Goal: Task Accomplishment & Management: Complete application form

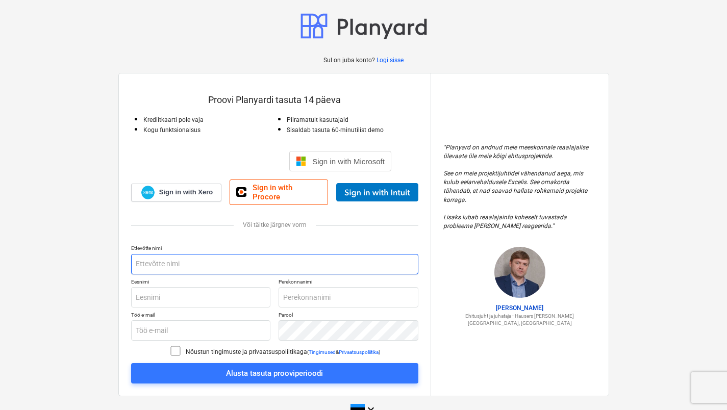
click at [198, 254] on input "text" at bounding box center [274, 264] width 287 height 20
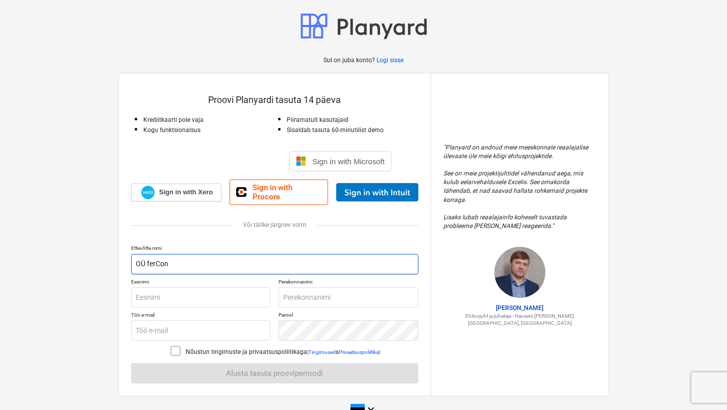
type input "OÜ ferCon"
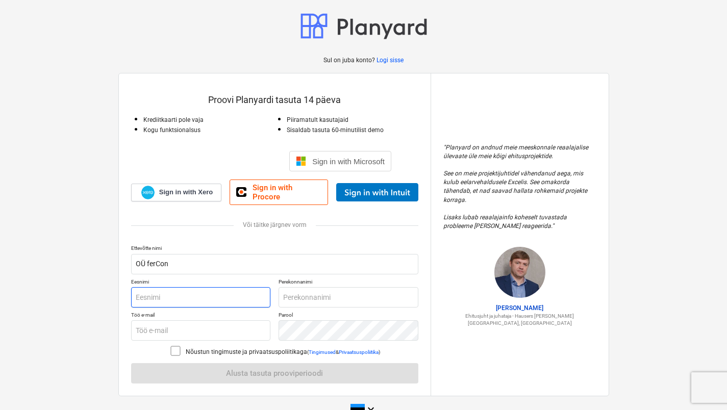
click at [157, 287] on input "text" at bounding box center [201, 297] width 140 height 20
type input "[PERSON_NAME]"
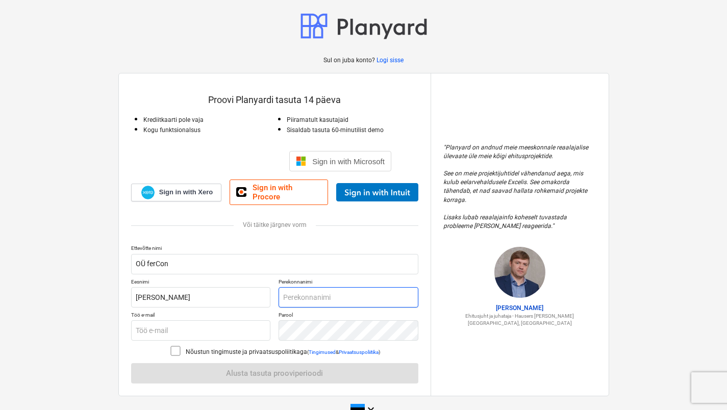
click at [301, 296] on input "text" at bounding box center [348, 297] width 140 height 20
type input "Jakušev"
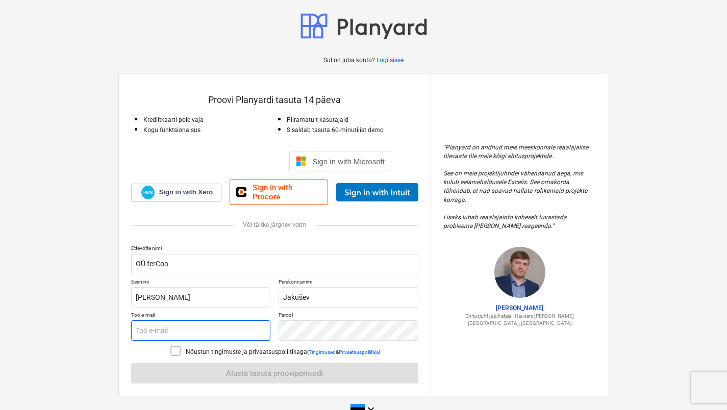
click at [239, 320] on input "text" at bounding box center [201, 330] width 140 height 20
type input "[EMAIL_ADDRESS][DOMAIN_NAME]"
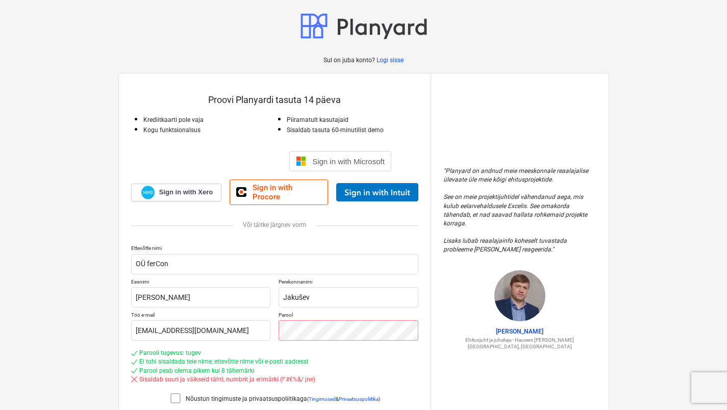
click at [177, 392] on icon at bounding box center [175, 398] width 12 height 12
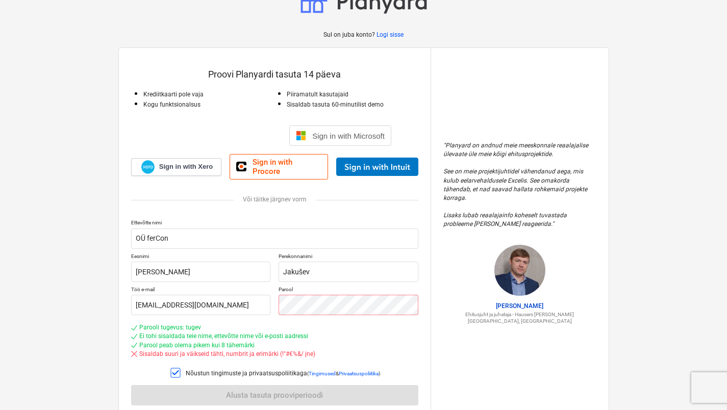
scroll to position [60, 0]
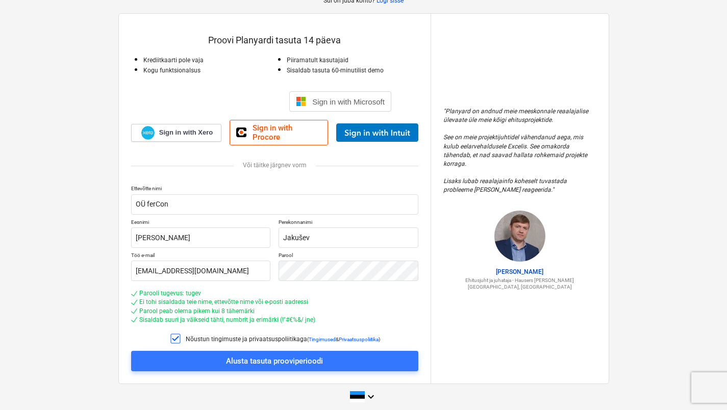
click at [284, 355] on div "Alusta tasuta prooviperioodi" at bounding box center [274, 360] width 97 height 13
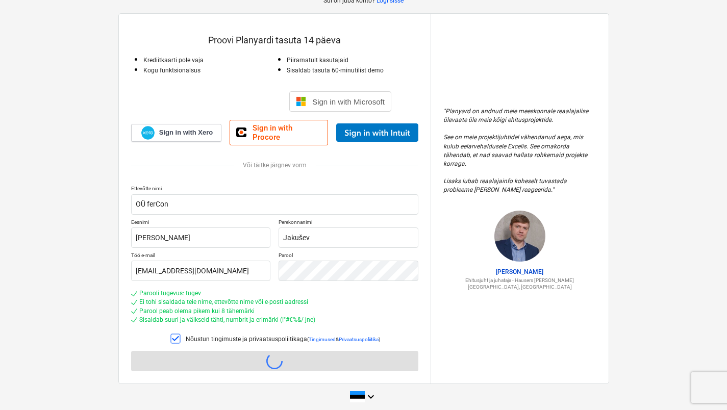
scroll to position [10, 0]
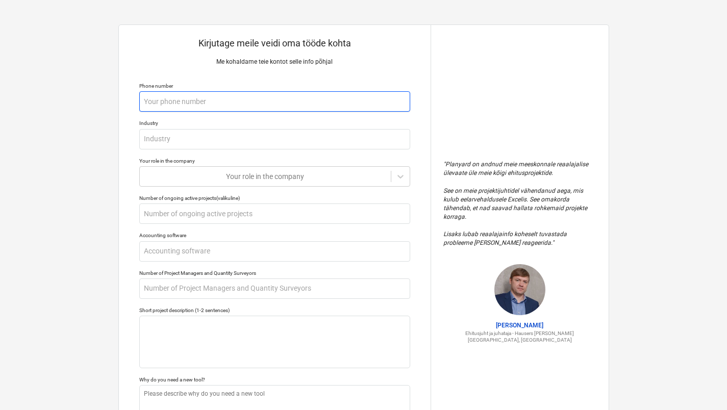
click at [202, 97] on input "text" at bounding box center [274, 101] width 271 height 20
type textarea "x"
type input "-"
type textarea "x"
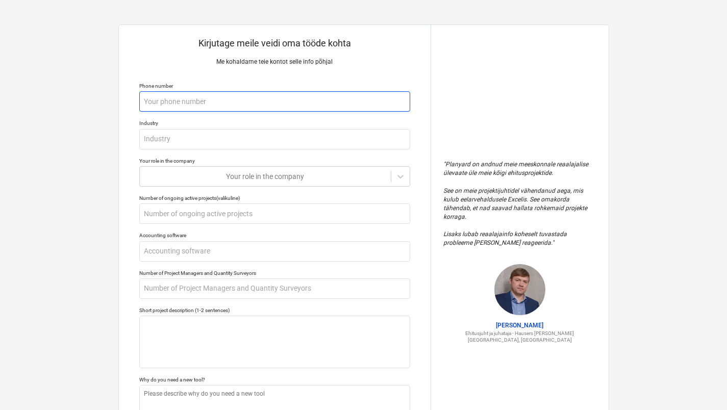
type input "="
type textarea "x"
type input "+"
type textarea "x"
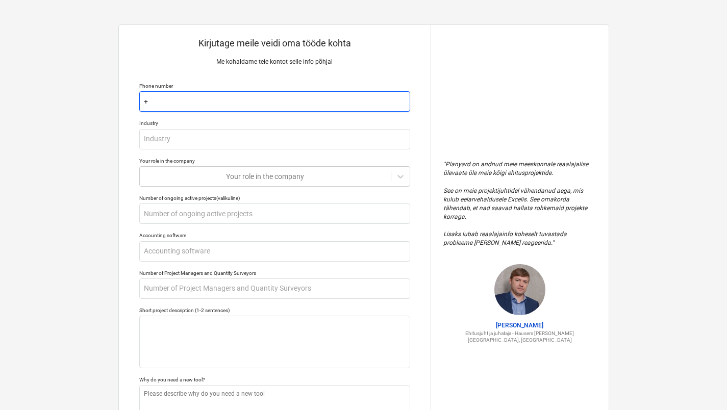
type input "+3"
type textarea "x"
type input "+37"
type textarea "x"
type input "+372"
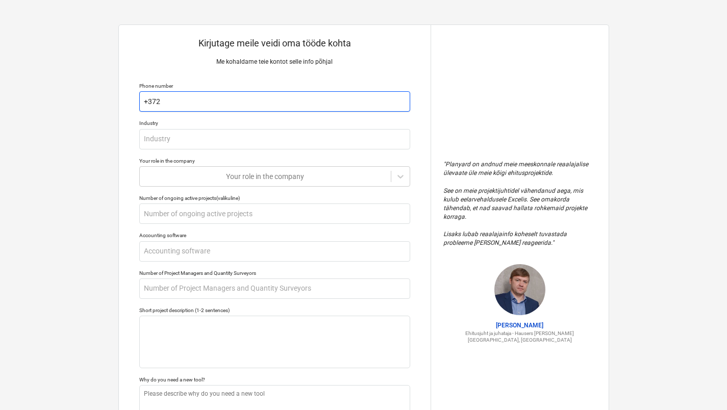
type textarea "x"
type input "+3725"
type textarea "x"
type input "+37251"
type textarea "x"
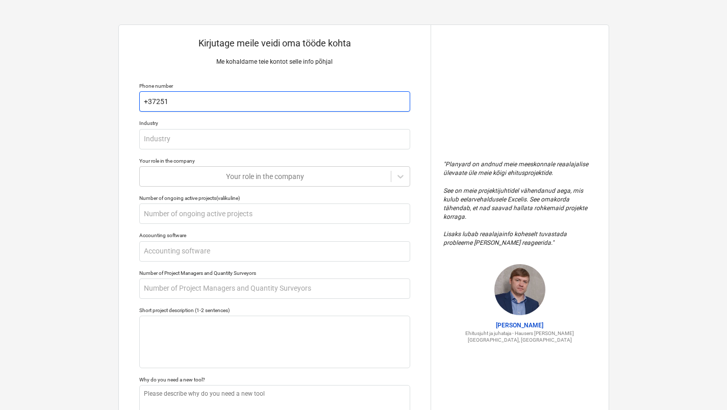
type input "+372511"
type textarea "x"
type input "+3725113"
type textarea "x"
type input "+37251139"
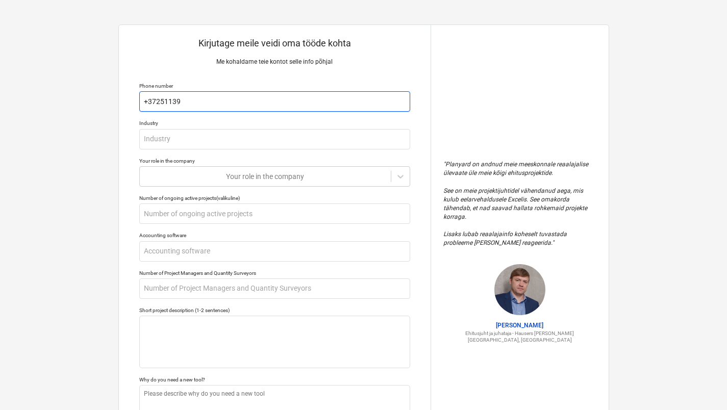
type textarea "x"
type input "[PHONE_NUMBER]"
type textarea "x"
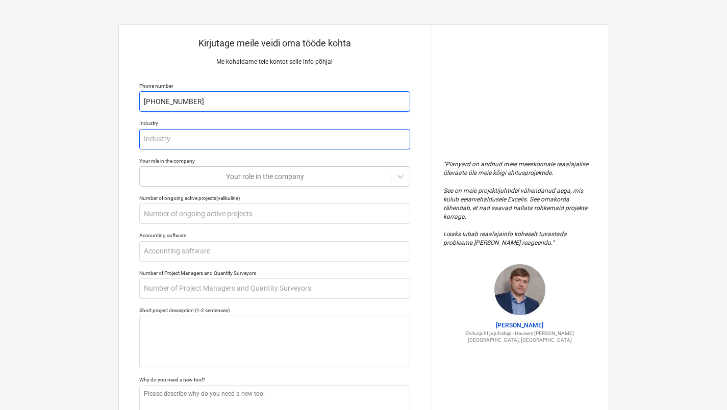
type input "[PHONE_NUMBER]"
click at [163, 137] on input "text" at bounding box center [274, 139] width 271 height 20
type textarea "x"
type input "T"
type textarea "x"
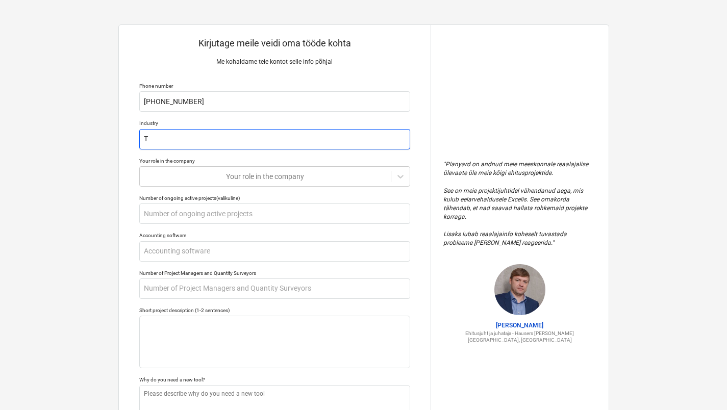
type input "Te"
type textarea "x"
type input "Ter"
type textarea "x"
type input "Te"
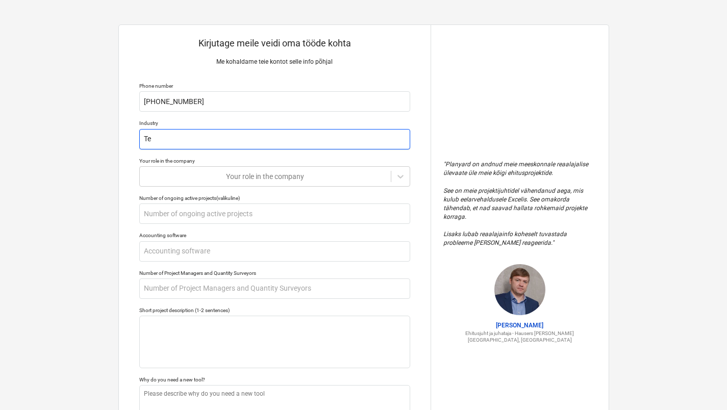
type textarea "x"
type input "T"
type textarea "x"
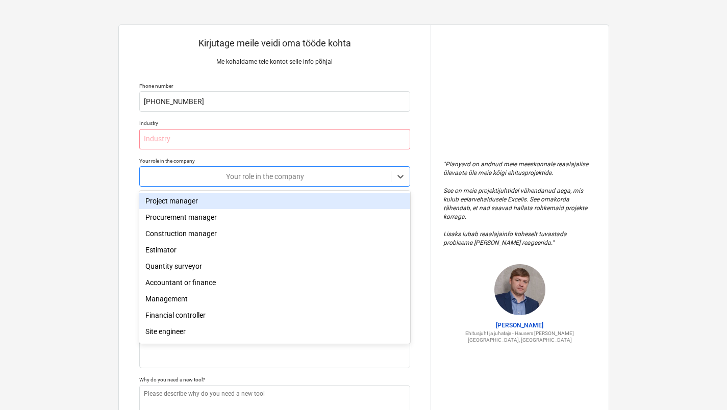
click at [229, 179] on div at bounding box center [265, 176] width 241 height 10
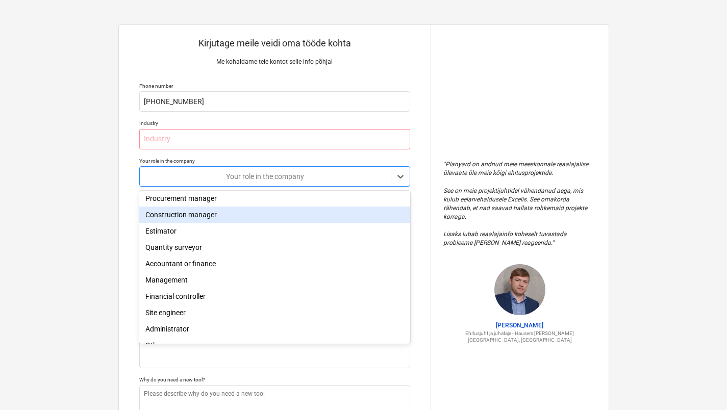
scroll to position [36, 0]
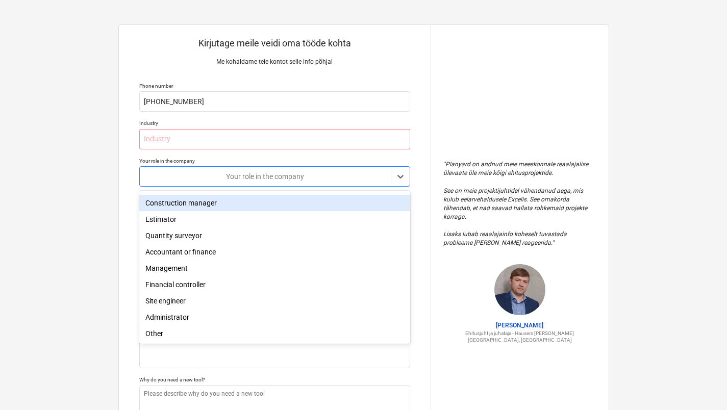
click at [403, 197] on div "Construction manager" at bounding box center [274, 203] width 271 height 16
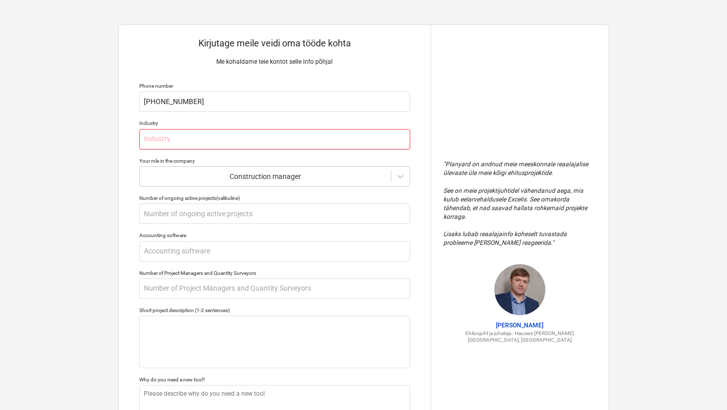
click at [388, 134] on input "text" at bounding box center [274, 139] width 271 height 20
type textarea "x"
type input "T"
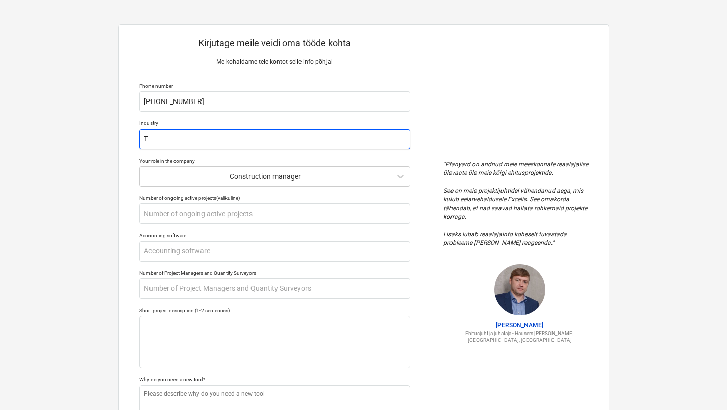
type textarea "x"
type input "Ts"
type textarea "x"
type input "T"
type textarea "x"
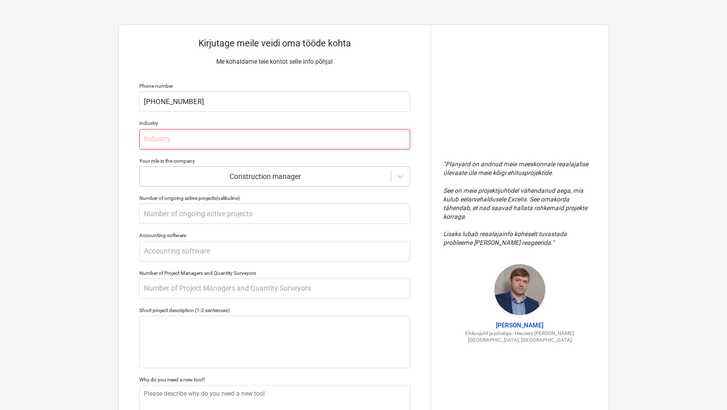
type textarea "x"
type input "S"
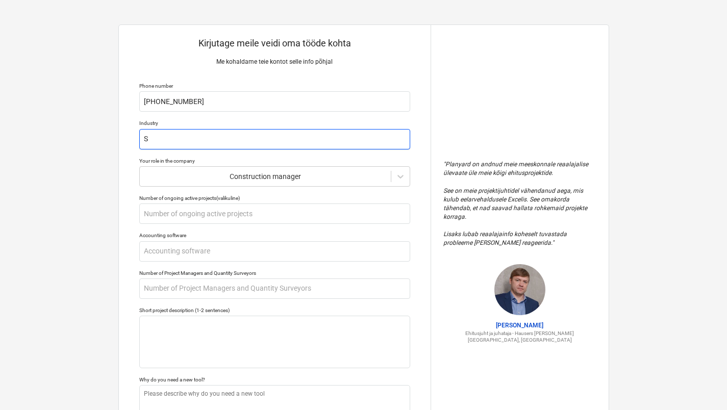
type textarea "x"
type input "St"
type textarea "x"
type input "Ste"
type textarea "x"
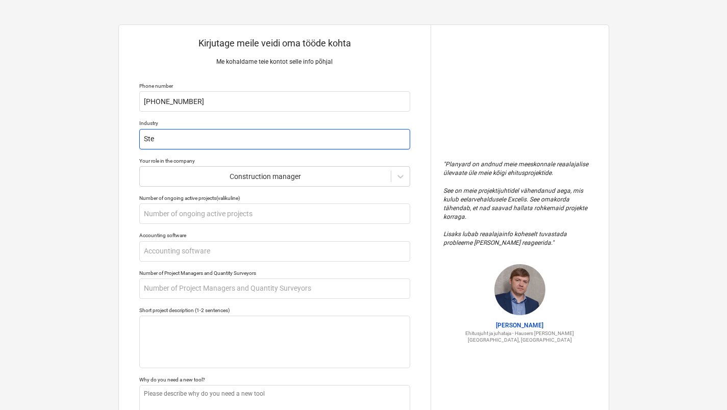
type input "Stee"
type textarea "x"
type input "Steel"
type textarea "x"
type input "Steel"
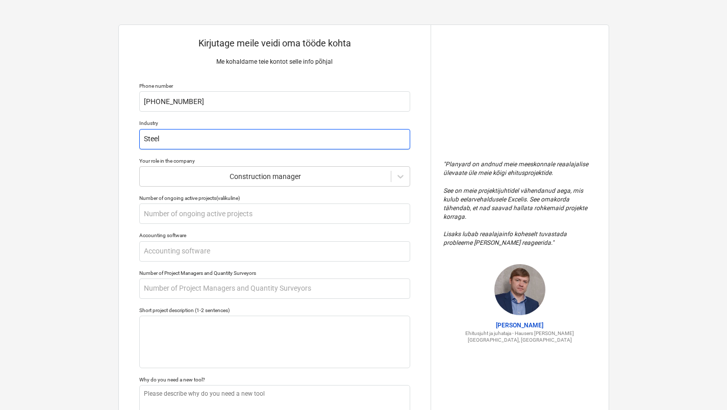
type textarea "x"
type input "Steel c"
type textarea "x"
type input "Steel co"
type textarea "x"
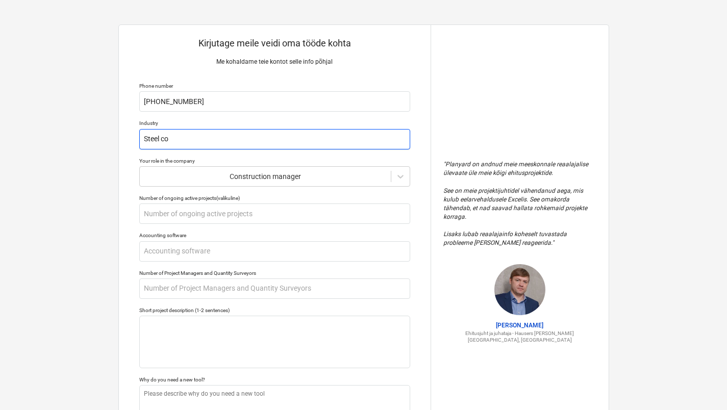
type input "Steel con"
type textarea "x"
type input "Steel cons"
type textarea "x"
type input "Steel const"
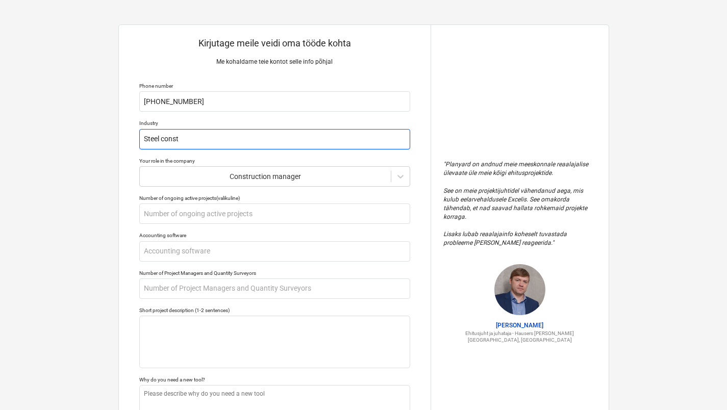
type textarea "x"
type input "Steel constr"
type textarea "x"
type input "Steel constru"
type textarea "x"
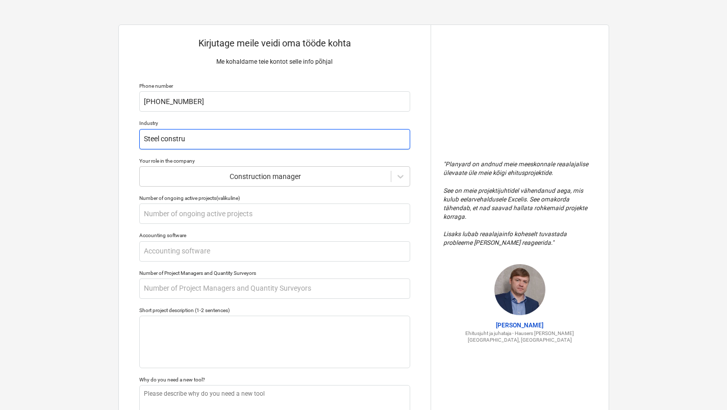
type input "Steel construk"
type textarea "x"
type input "Steel constru"
type textarea "x"
type input "Steel construc"
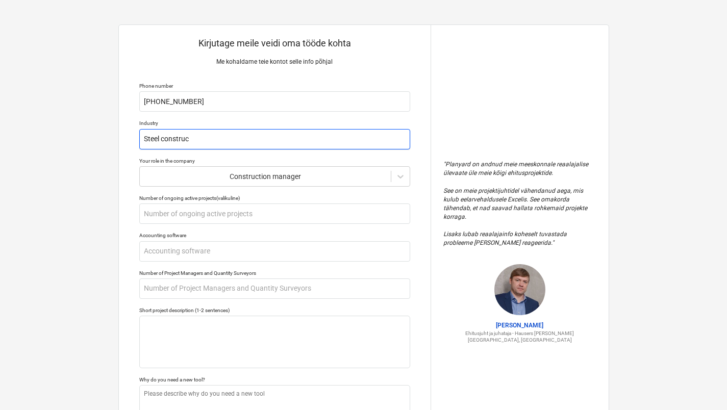
type textarea "x"
type input "Steel construct"
type textarea "x"
type input "Steel constructi"
type textarea "x"
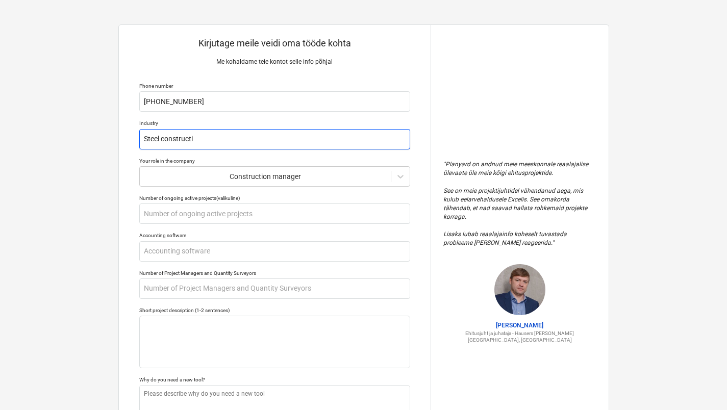
type input "Steel constructio"
type textarea "x"
type input "Steel construction"
click at [395, 175] on icon at bounding box center [400, 176] width 10 height 10
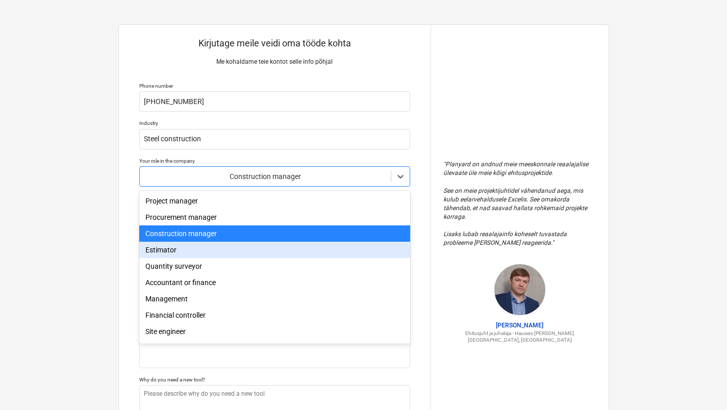
click at [290, 252] on div "Estimator" at bounding box center [274, 250] width 271 height 16
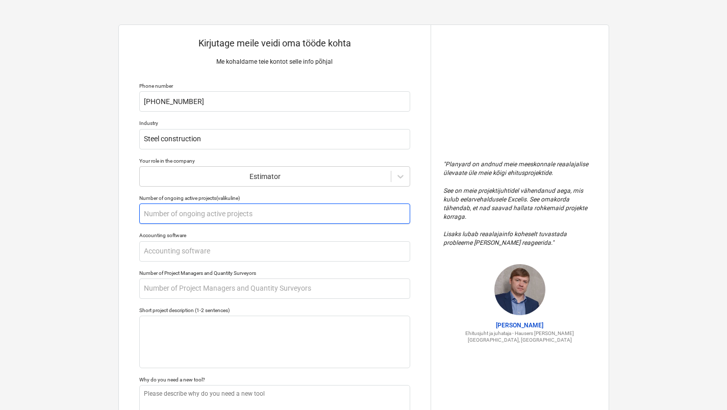
click at [293, 218] on input "text" at bounding box center [274, 213] width 271 height 20
type textarea "x"
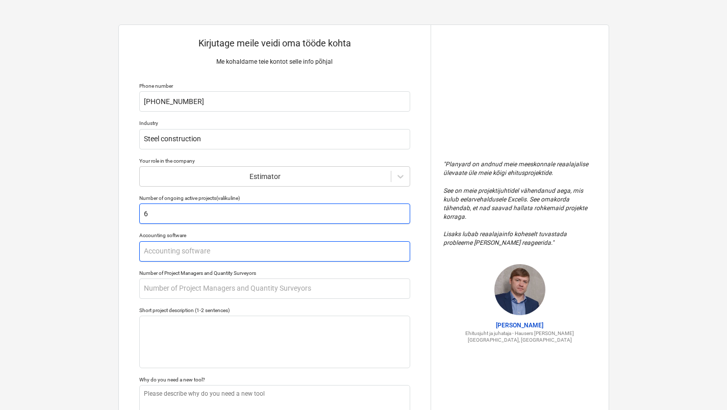
type input "6"
click at [274, 247] on input "text" at bounding box center [274, 251] width 271 height 20
type textarea "x"
type input "e"
type textarea "x"
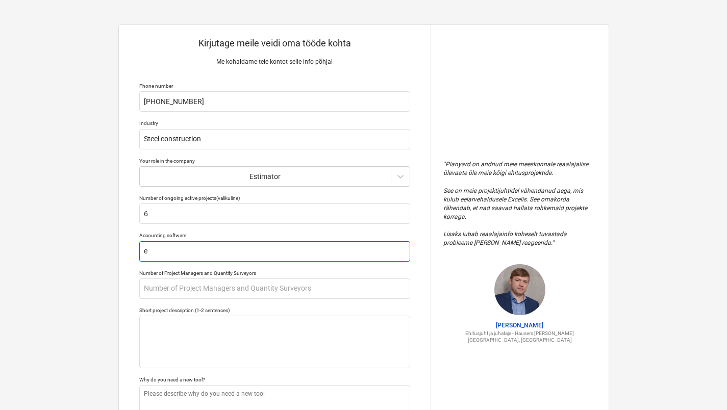
type input "er"
type textarea "x"
type input "erp"
type textarea "x"
type input "erpl"
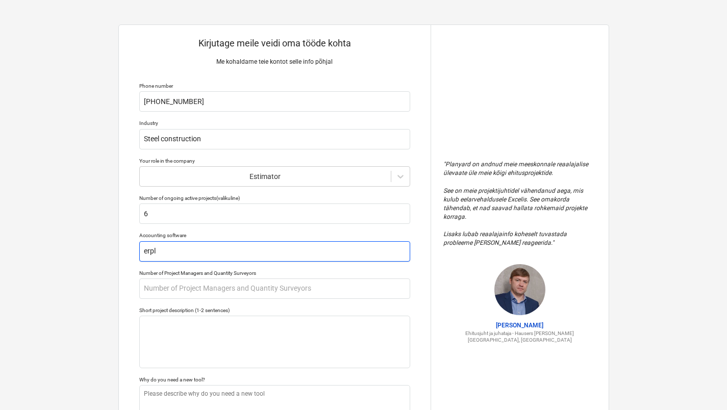
type textarea "x"
type input "erply"
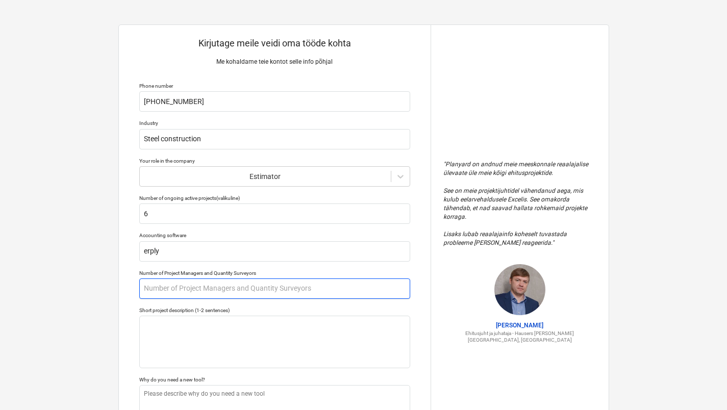
click at [234, 296] on input "text" at bounding box center [274, 288] width 271 height 20
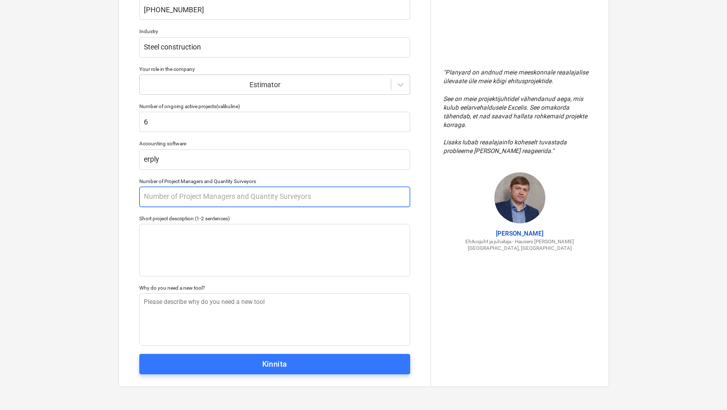
scroll to position [93, 0]
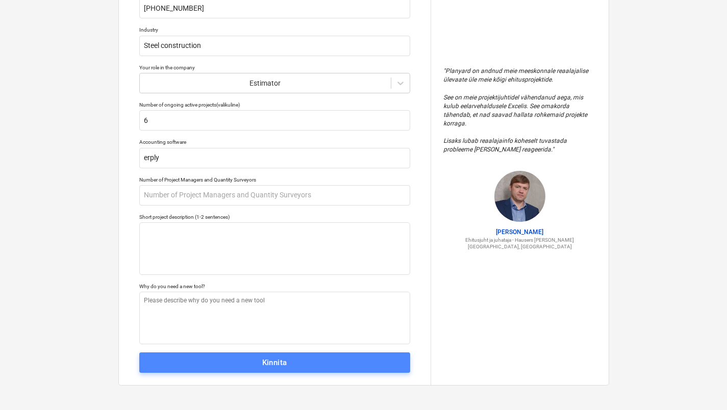
click at [182, 361] on span "Kinnita" at bounding box center [274, 362] width 248 height 13
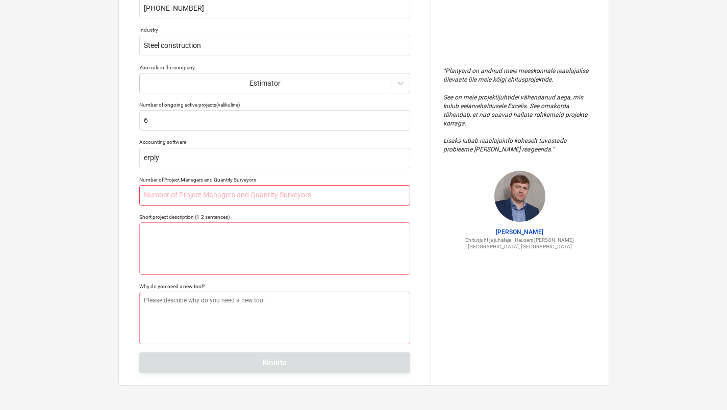
click at [237, 196] on input "text" at bounding box center [274, 195] width 271 height 20
type textarea "x"
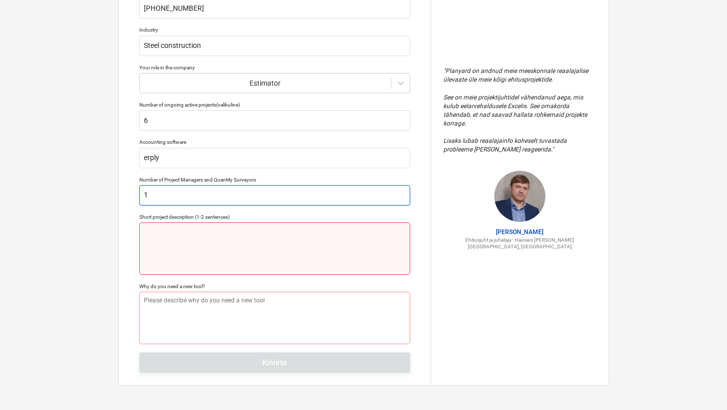
type input "1"
click at [208, 246] on textarea at bounding box center [274, 248] width 271 height 53
type textarea "x"
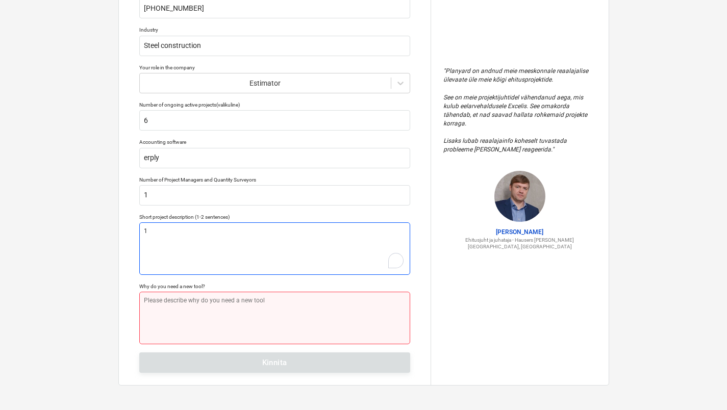
type textarea "1"
click at [175, 304] on textarea "To enrich screen reader interactions, please activate Accessibility in Grammarl…" at bounding box center [274, 318] width 271 height 53
type textarea "x"
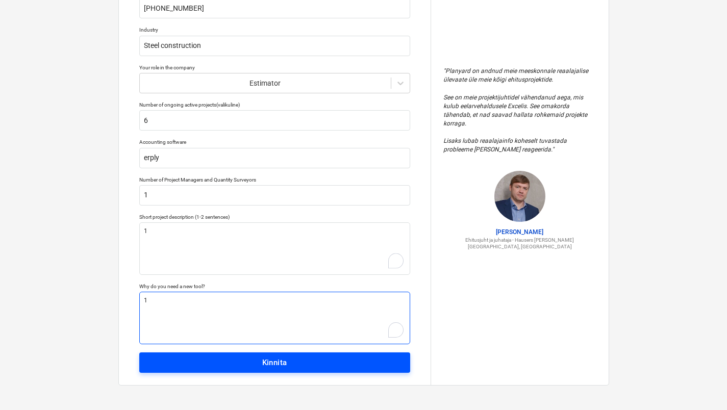
type textarea "1"
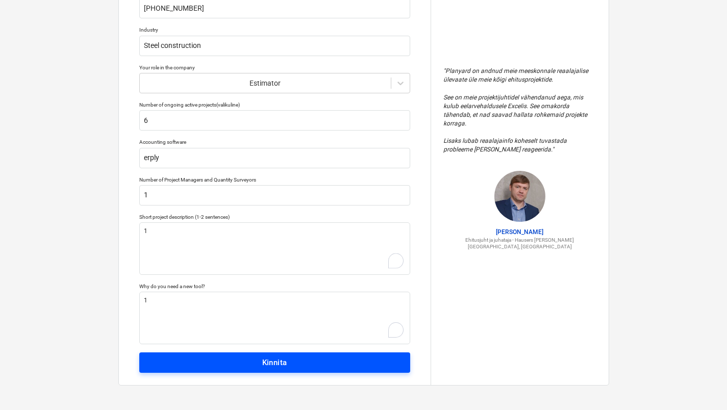
click at [272, 360] on div "Kinnita" at bounding box center [274, 362] width 25 height 13
type textarea "x"
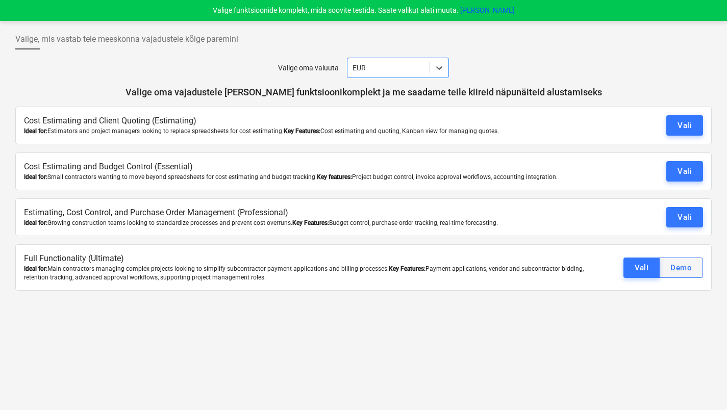
click at [693, 268] on button "Demo" at bounding box center [681, 267] width 44 height 20
click at [684, 119] on div "Vali" at bounding box center [688, 125] width 14 height 13
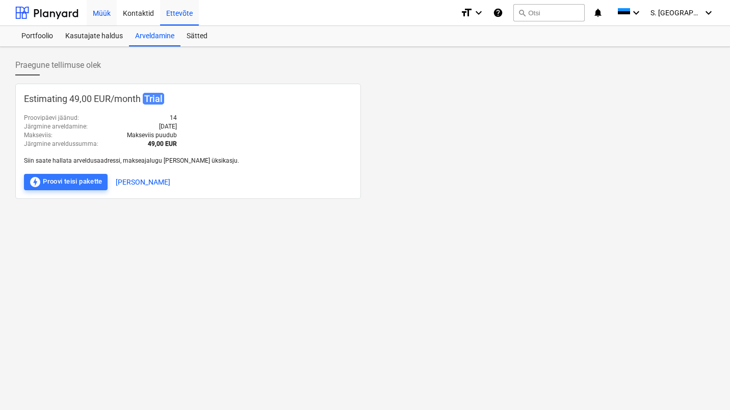
click at [97, 12] on div "Müük" at bounding box center [102, 12] width 30 height 26
